Goal: Task Accomplishment & Management: Manage account settings

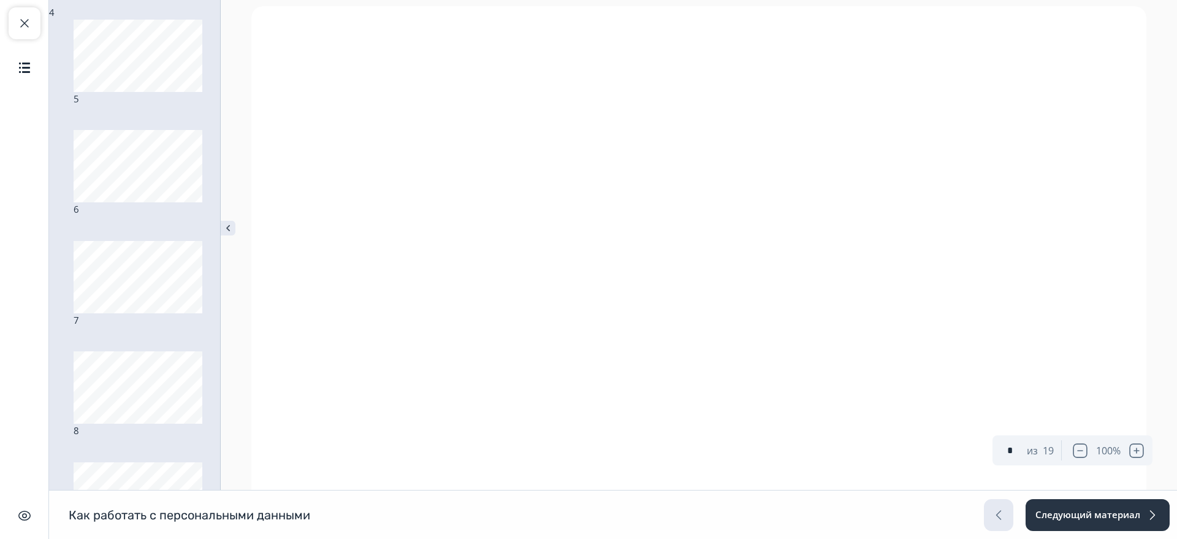
scroll to position [2143, 0]
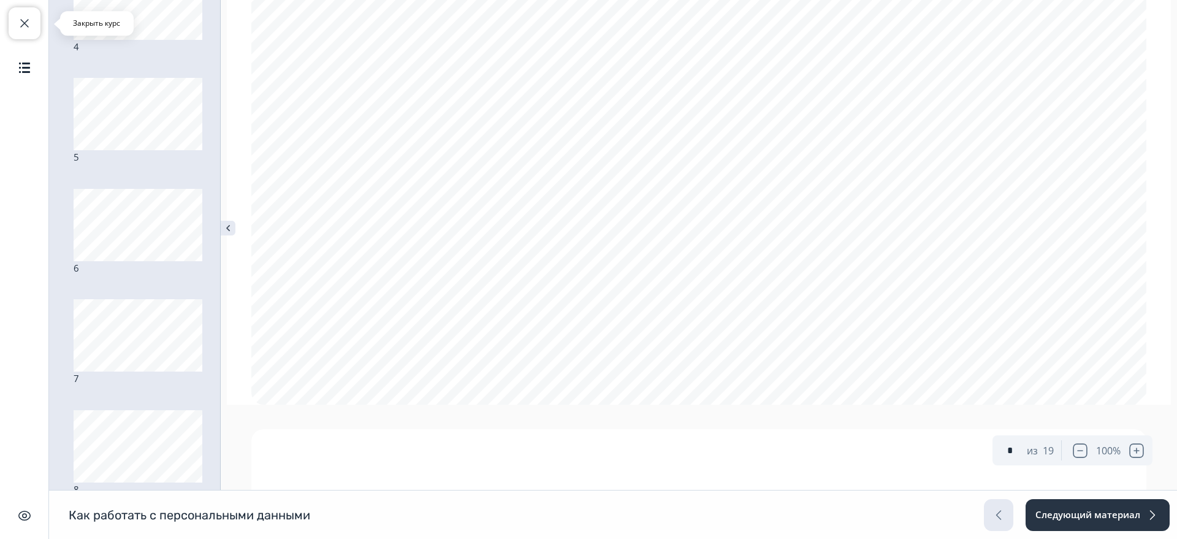
click at [20, 7] on button "Закрыть курс" at bounding box center [25, 23] width 32 height 32
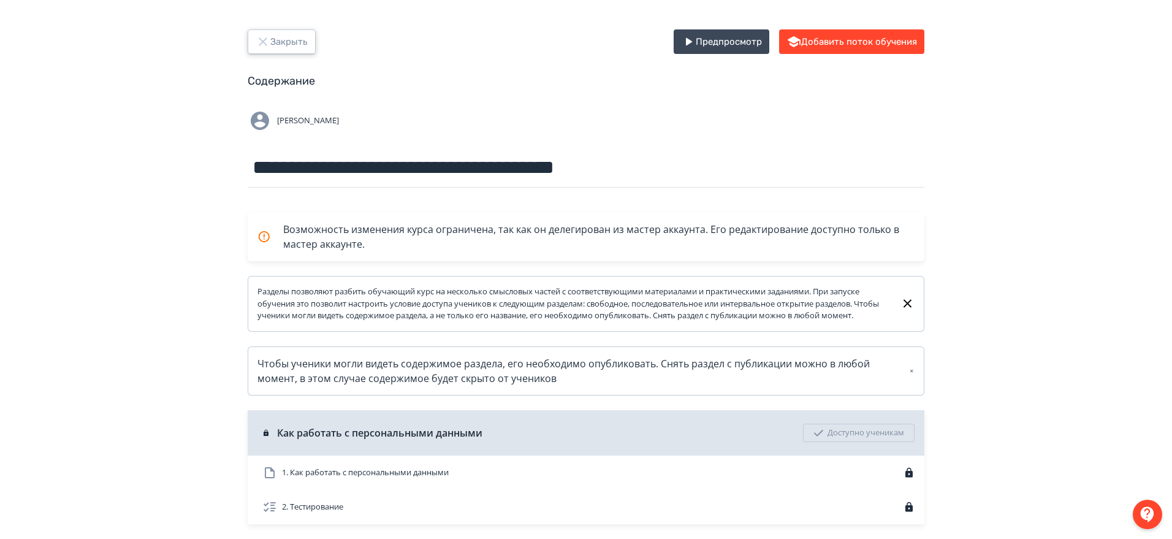
click at [303, 45] on button "Закрыть" at bounding box center [282, 41] width 68 height 25
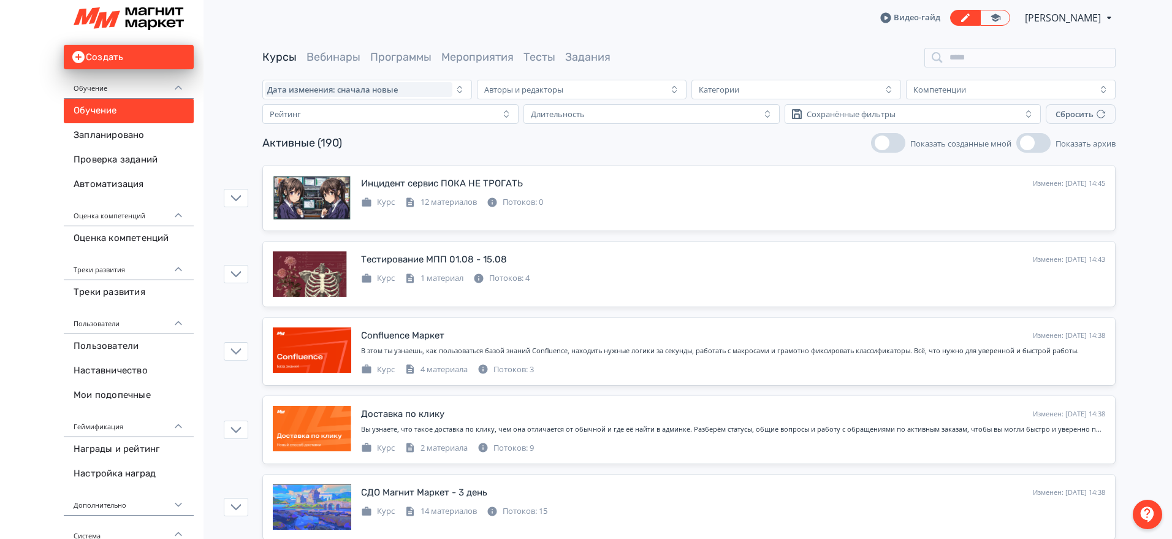
scroll to position [112, 0]
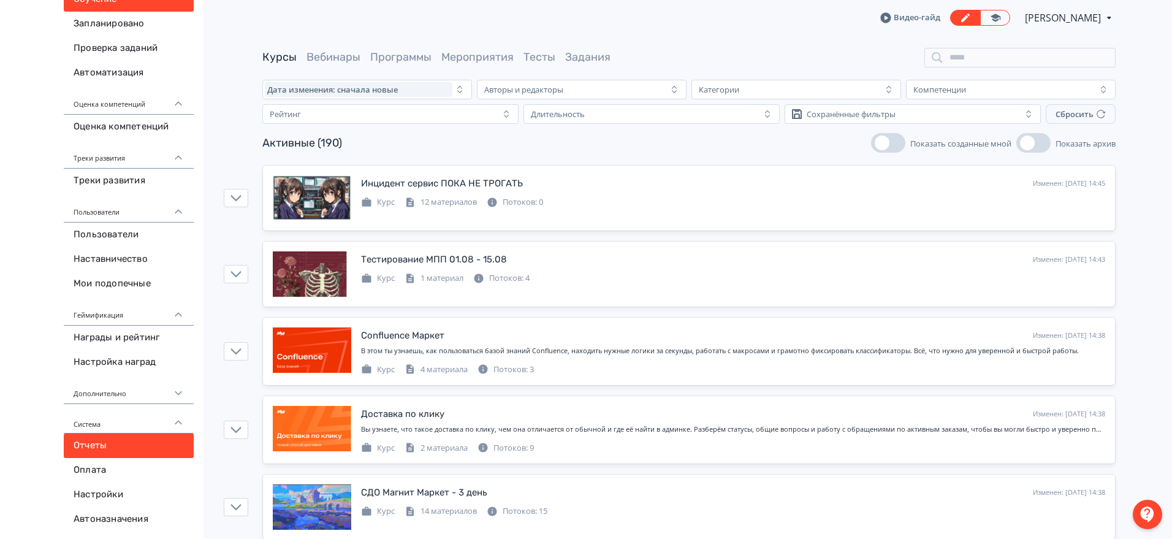
click at [140, 439] on link "Отчеты" at bounding box center [129, 445] width 130 height 25
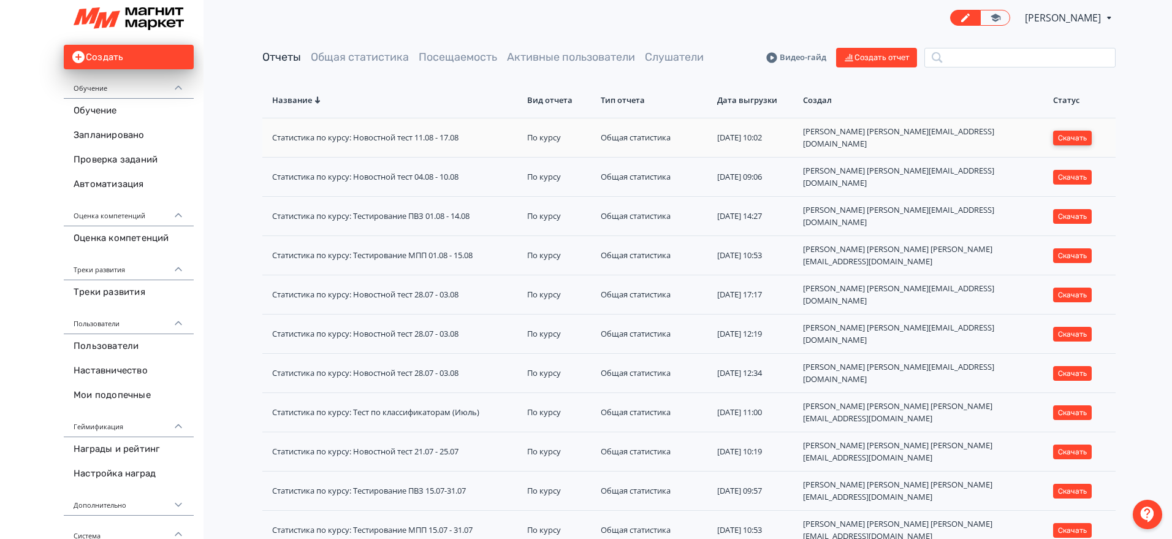
click at [1071, 134] on button "Скачать" at bounding box center [1072, 138] width 39 height 15
click at [82, 118] on link "Обучение" at bounding box center [129, 111] width 130 height 25
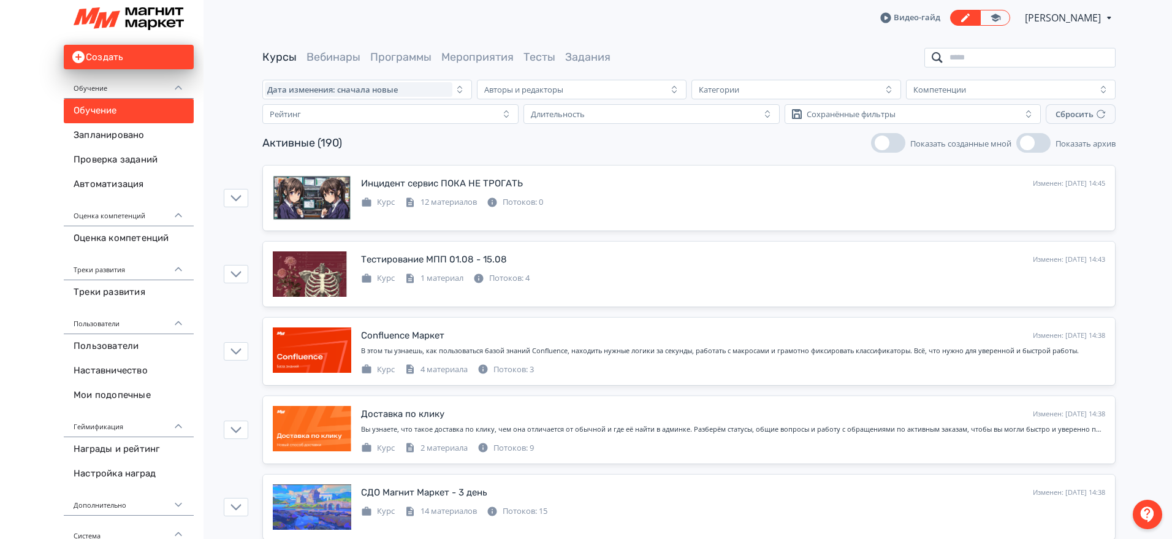
click at [1035, 63] on input "search" at bounding box center [1019, 58] width 191 height 20
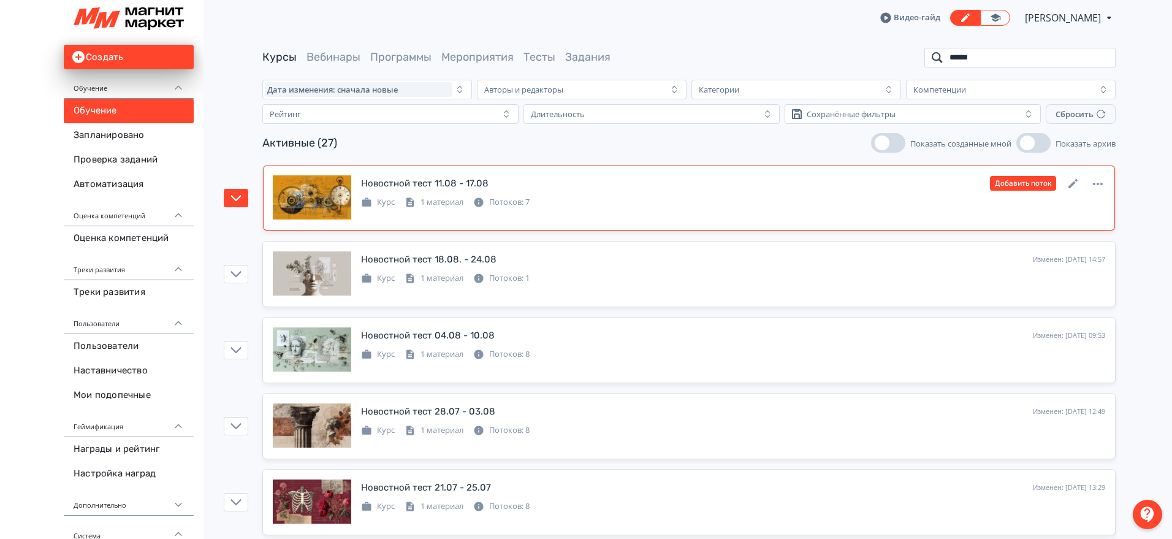
type input "******"
click at [911, 201] on div "Курс 1 материал Потоков: 7" at bounding box center [733, 201] width 744 height 15
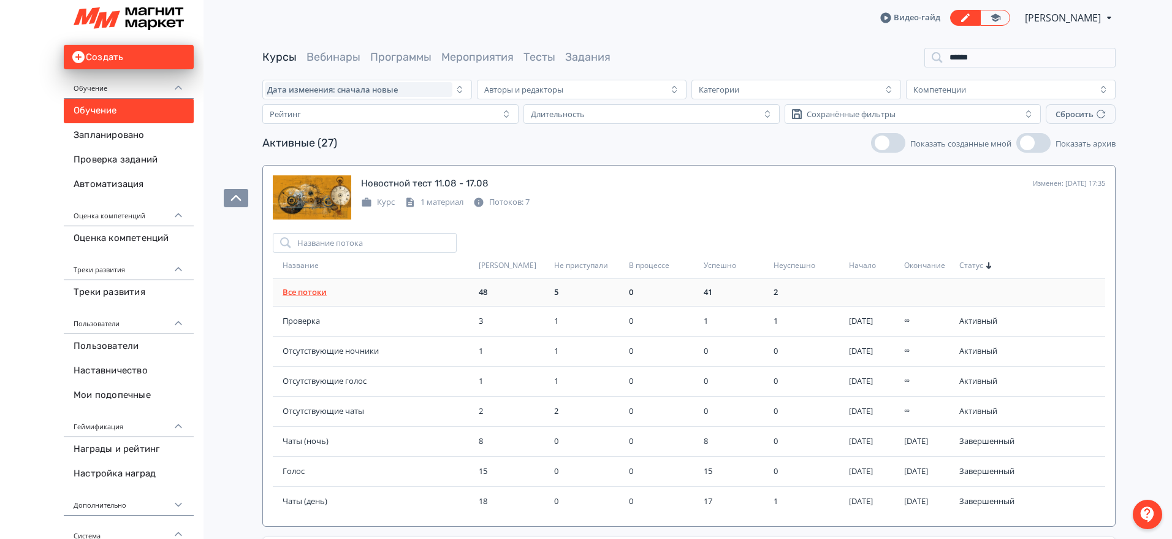
click at [321, 292] on link "Все потоки" at bounding box center [305, 291] width 44 height 11
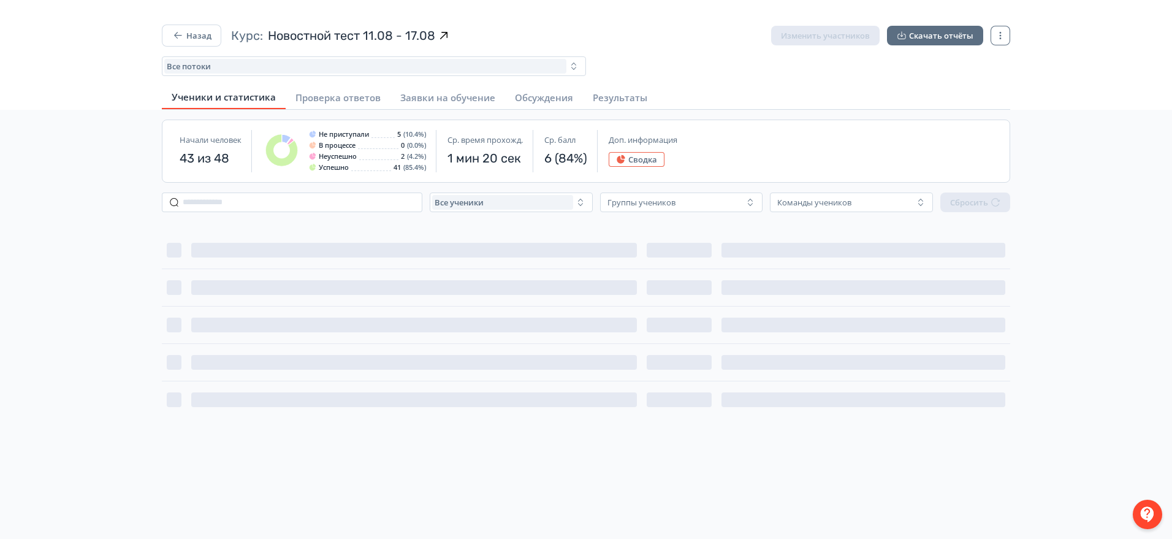
click at [661, 158] on button "Сводка" at bounding box center [637, 159] width 56 height 15
